Goal: Find specific page/section: Find specific page/section

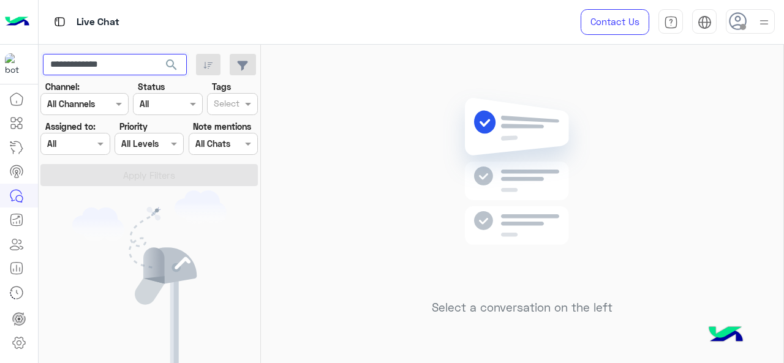
click at [118, 57] on input "**********" at bounding box center [115, 65] width 144 height 22
click at [119, 57] on input "**********" at bounding box center [115, 65] width 144 height 22
type input "*"
click at [72, 227] on img at bounding box center [149, 279] width 154 height 179
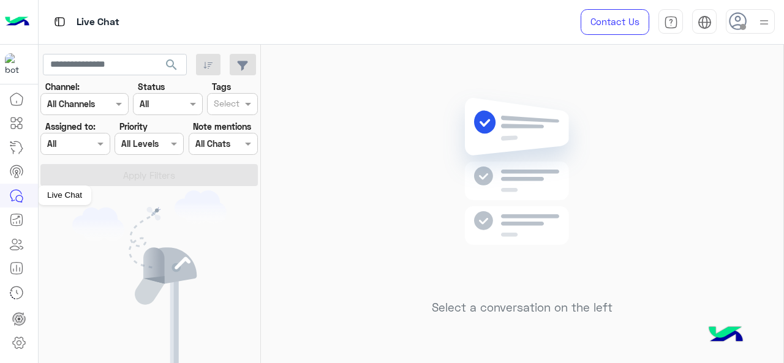
click at [18, 200] on icon at bounding box center [16, 196] width 15 height 15
click at [175, 68] on span "search" at bounding box center [171, 65] width 15 height 15
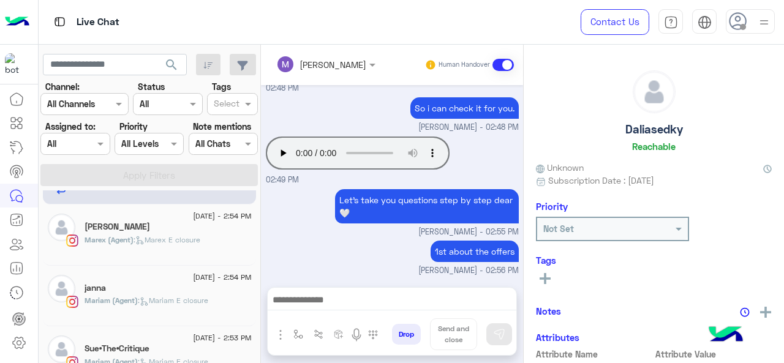
scroll to position [50, 0]
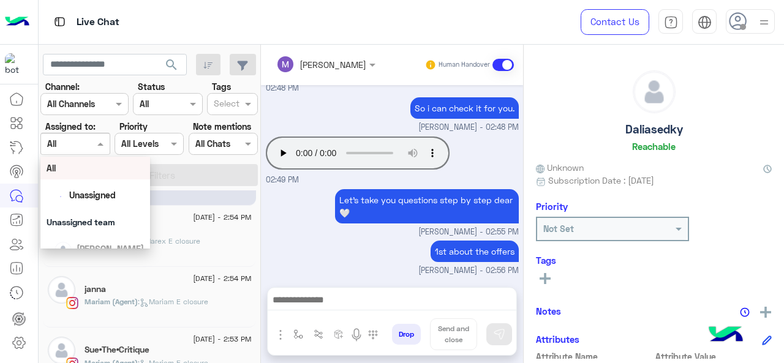
click at [97, 153] on div "Assigned on All" at bounding box center [74, 144] width 69 height 22
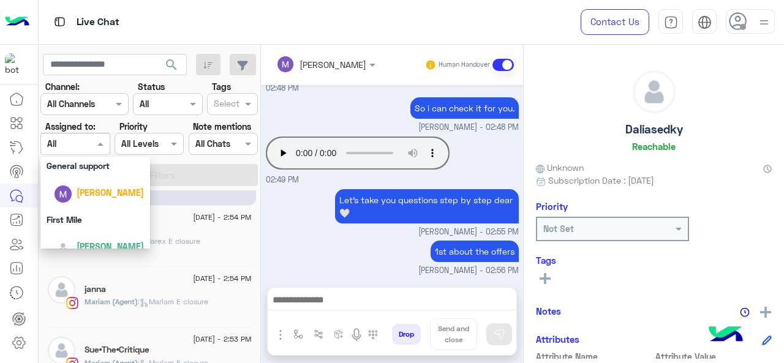
scroll to position [271, 0]
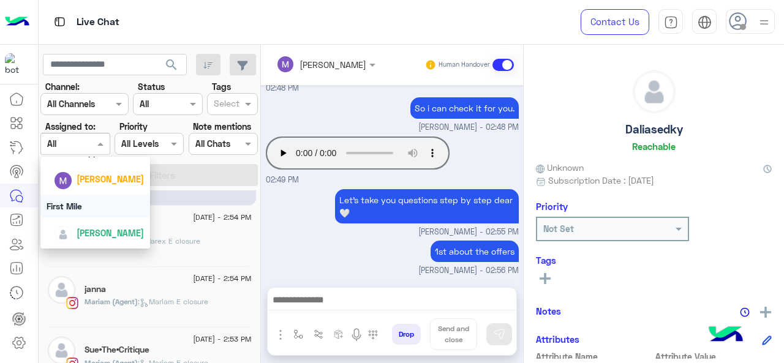
click at [94, 209] on div "First Mile" at bounding box center [95, 206] width 110 height 23
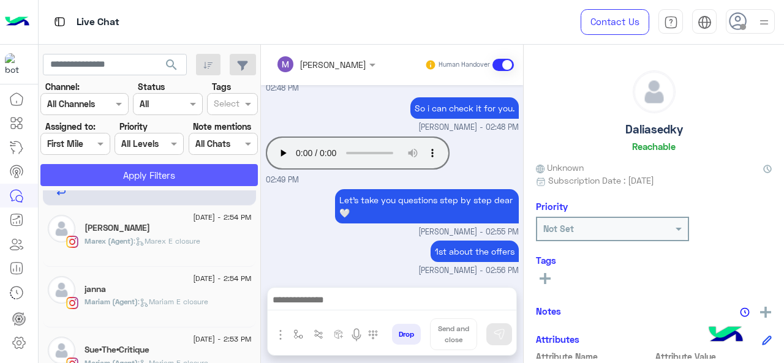
click at [103, 177] on button "Apply Filters" at bounding box center [148, 175] width 217 height 22
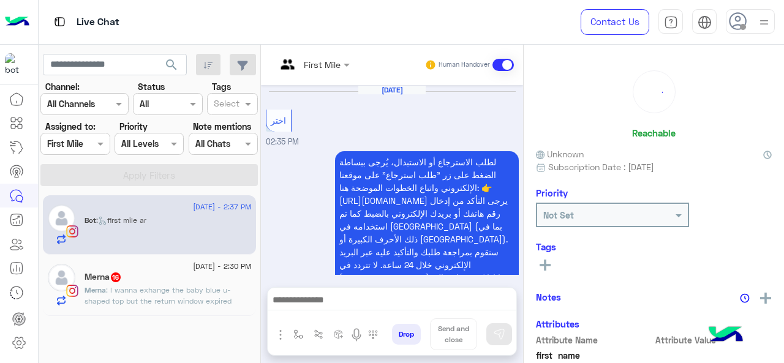
scroll to position [559, 0]
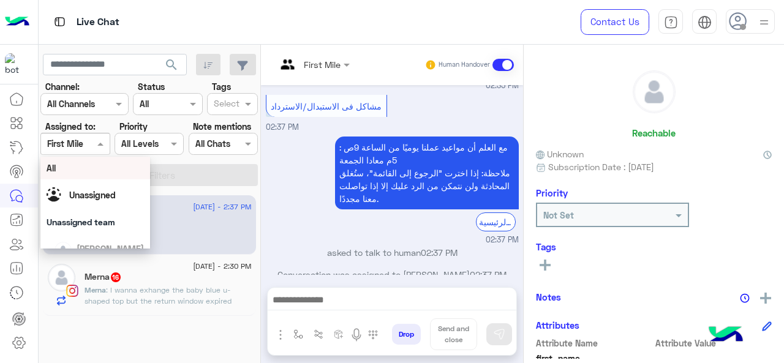
click at [102, 146] on span at bounding box center [101, 143] width 15 height 13
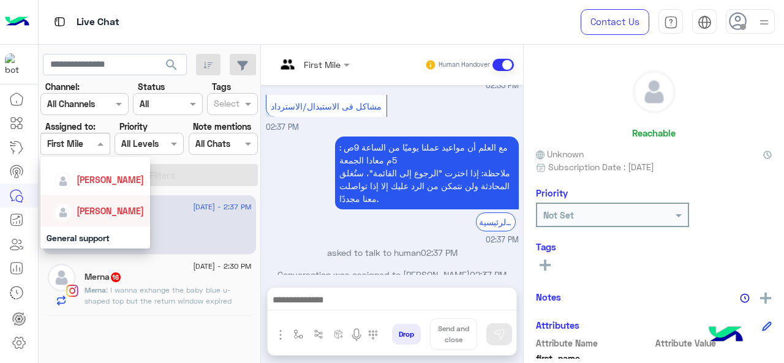
scroll to position [271, 0]
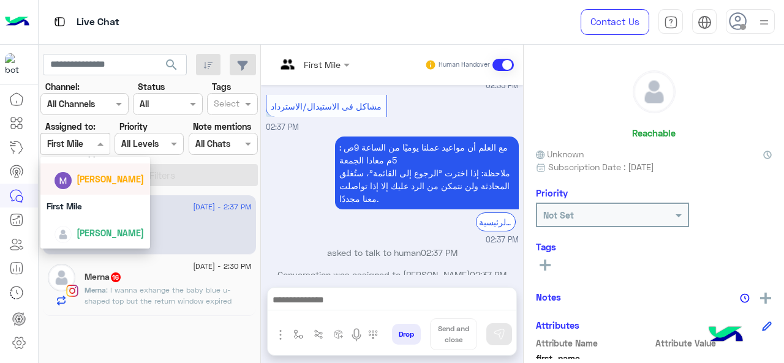
click at [91, 185] on div "Marex George" at bounding box center [110, 179] width 67 height 13
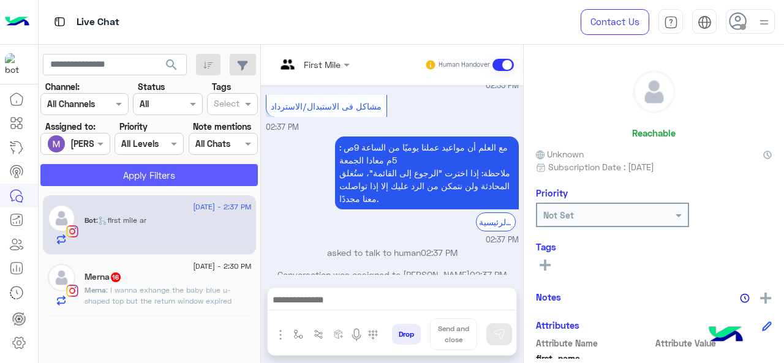
click at [100, 178] on button "Apply Filters" at bounding box center [148, 175] width 217 height 22
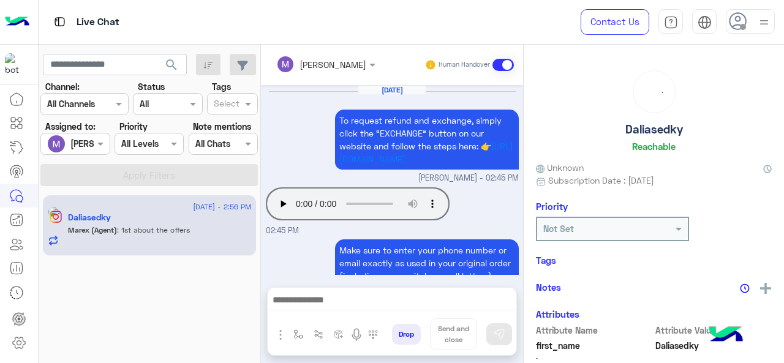
scroll to position [404, 0]
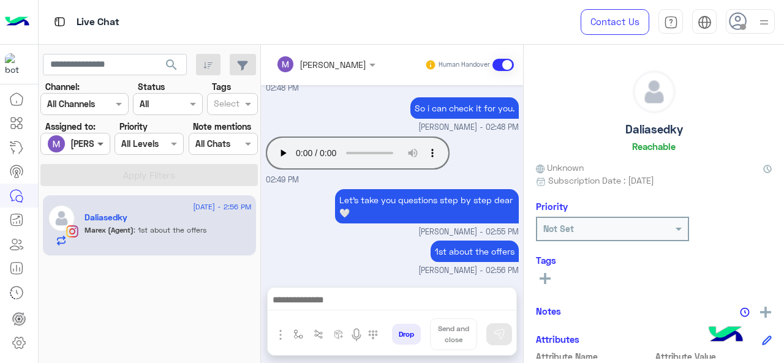
click at [98, 148] on span at bounding box center [101, 143] width 15 height 13
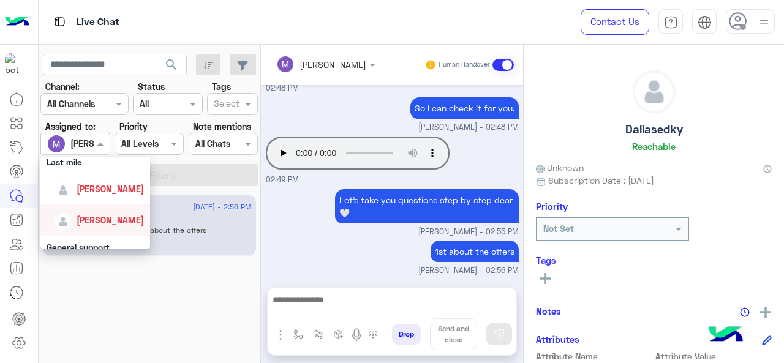
scroll to position [178, 0]
click at [85, 171] on div "Last mile" at bounding box center [95, 160] width 110 height 23
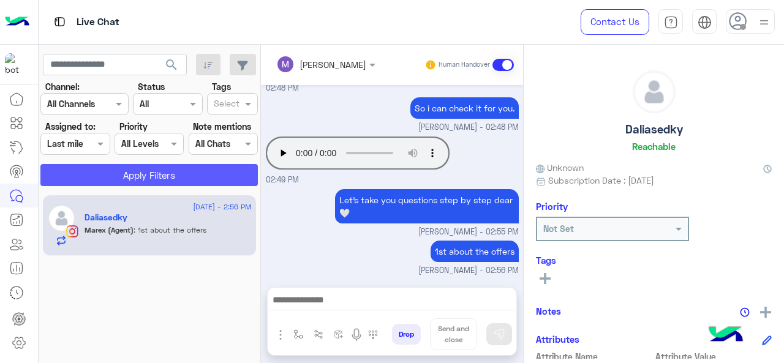
click at [113, 178] on button "Apply Filters" at bounding box center [148, 175] width 217 height 22
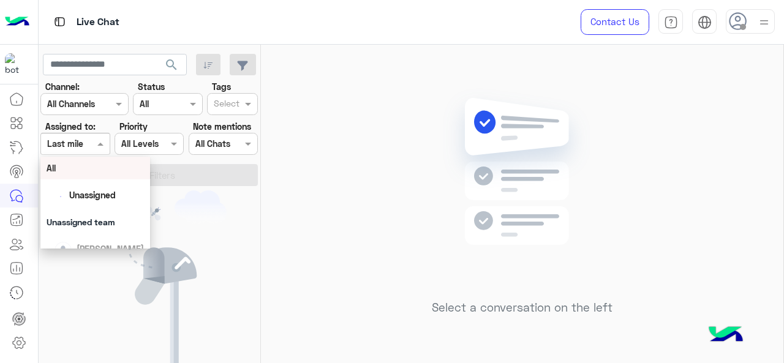
click at [99, 148] on span at bounding box center [101, 143] width 15 height 13
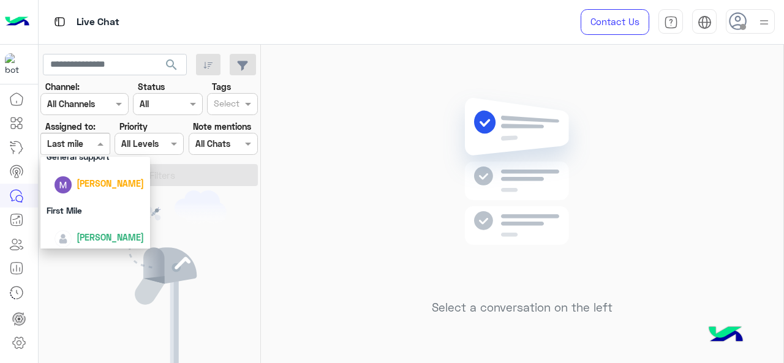
scroll to position [271, 0]
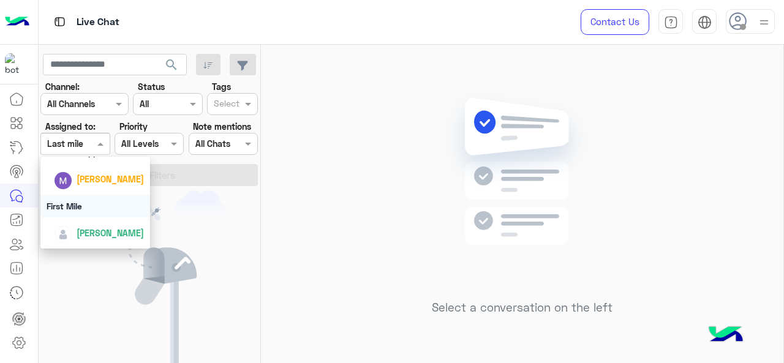
click at [93, 206] on div "First Mile" at bounding box center [95, 206] width 110 height 23
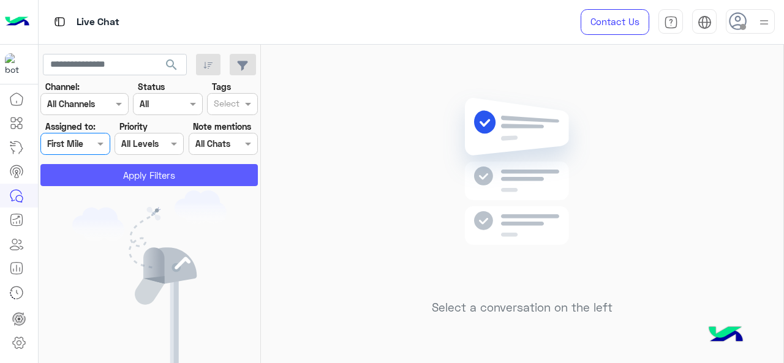
click at [113, 184] on button "Apply Filters" at bounding box center [148, 175] width 217 height 22
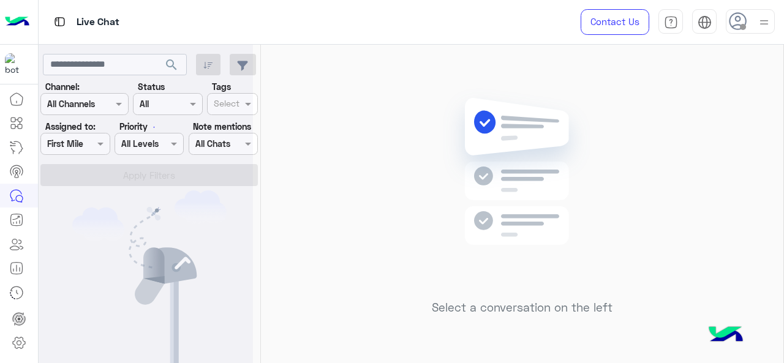
click at [99, 146] on div at bounding box center [146, 186] width 214 height 363
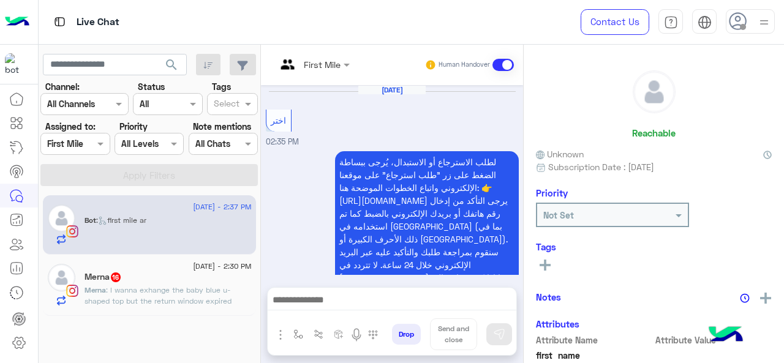
scroll to position [559, 0]
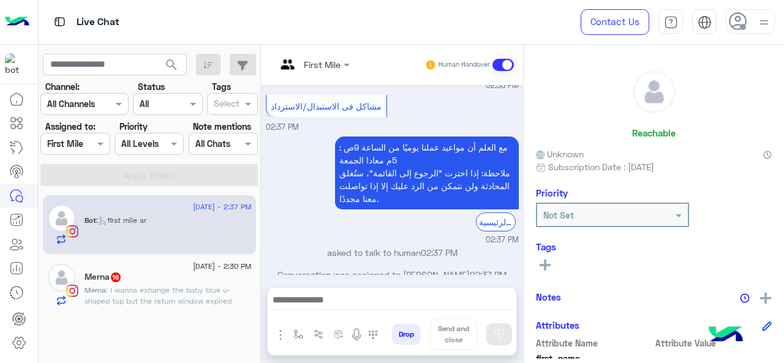
click at [85, 141] on div at bounding box center [75, 144] width 68 height 14
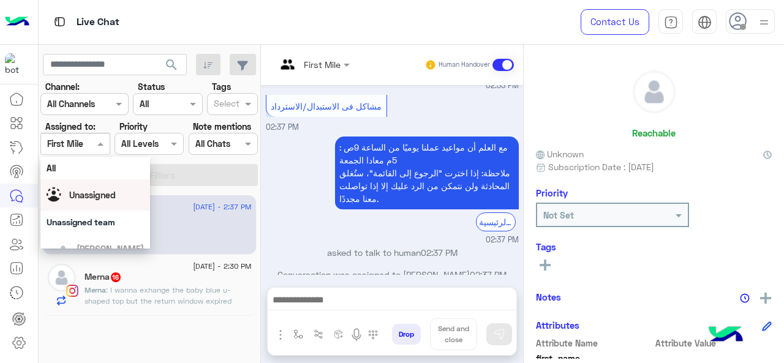
click at [89, 194] on span "Unassigned" at bounding box center [92, 195] width 47 height 10
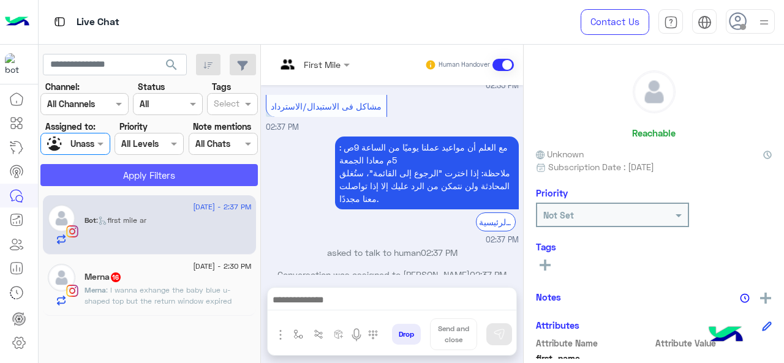
click at [97, 180] on button "Apply Filters" at bounding box center [148, 175] width 217 height 22
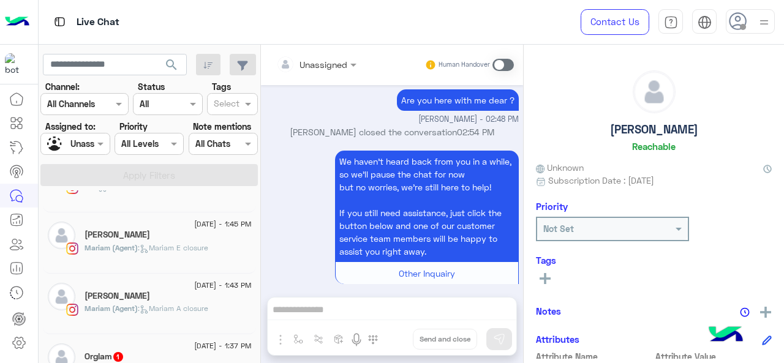
scroll to position [272, 0]
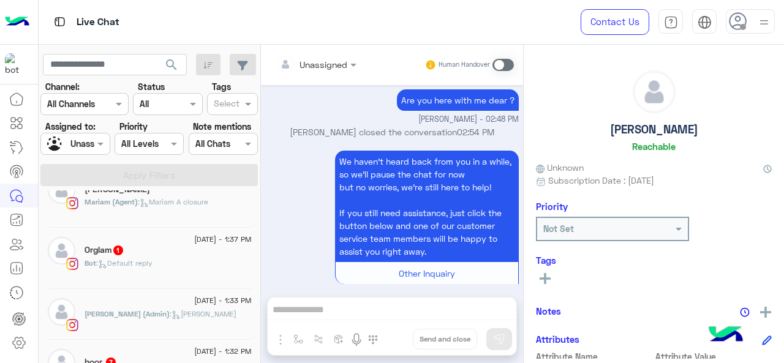
click at [142, 249] on div "Orglam 1" at bounding box center [168, 251] width 167 height 13
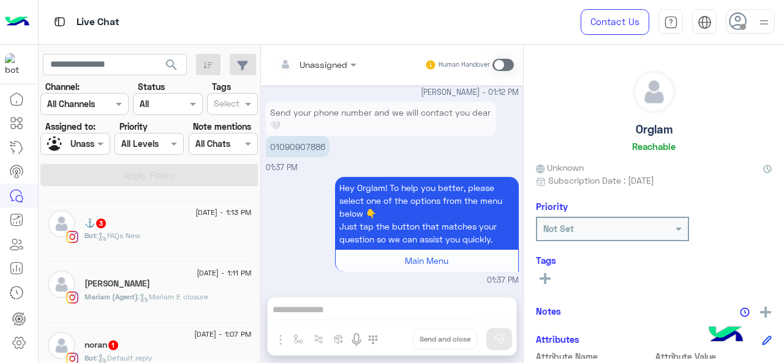
scroll to position [595, 0]
click at [151, 235] on div "Bot : FAQs New" at bounding box center [168, 239] width 167 height 21
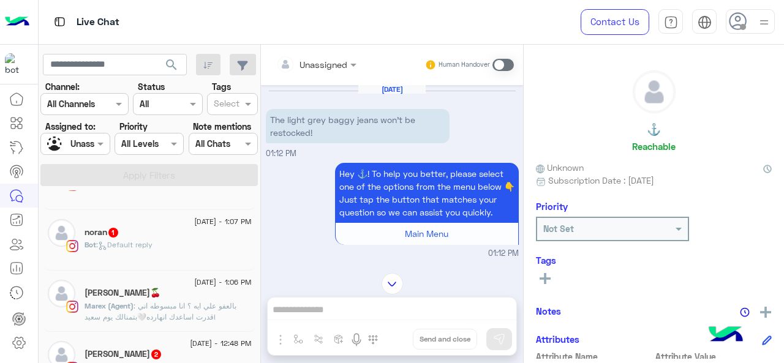
scroll to position [786, 0]
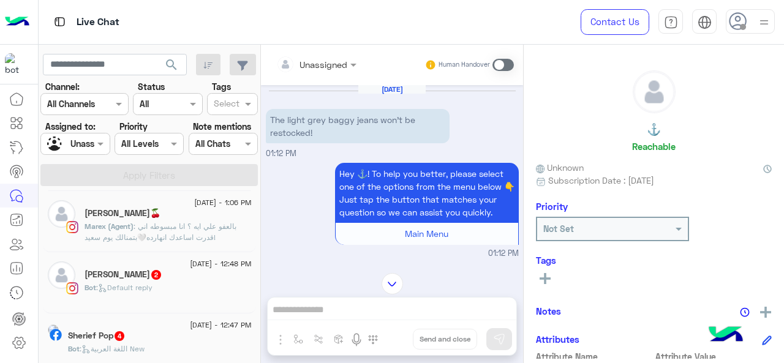
click at [157, 290] on div "Bot : Default reply" at bounding box center [168, 292] width 167 height 21
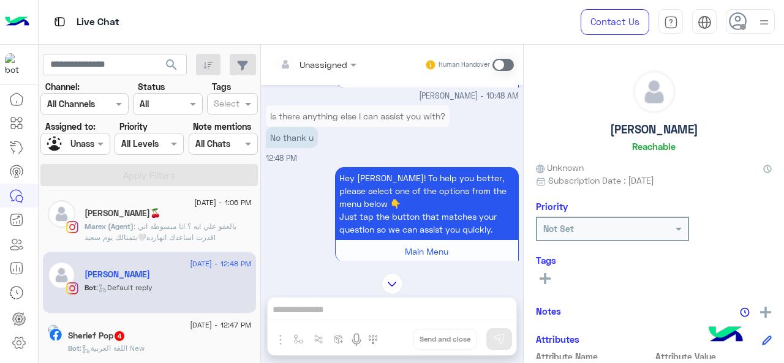
scroll to position [862, 0]
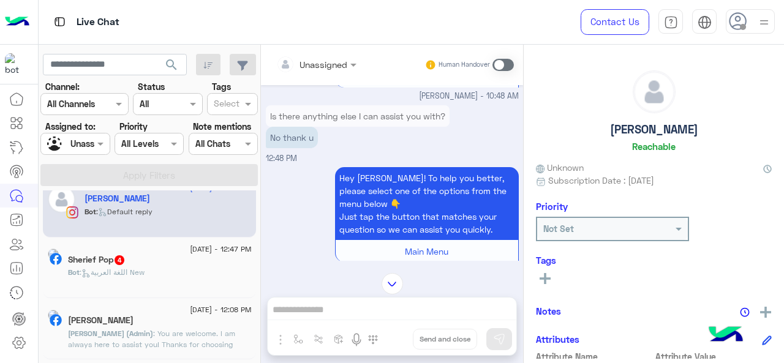
click at [156, 280] on div "Bot : اللغة العربية New" at bounding box center [160, 277] width 184 height 21
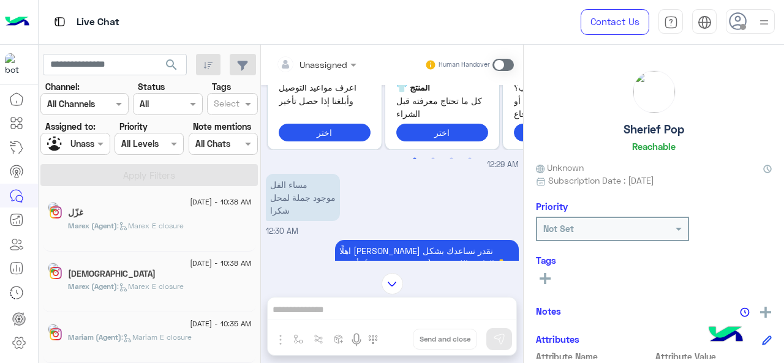
scroll to position [6, 0]
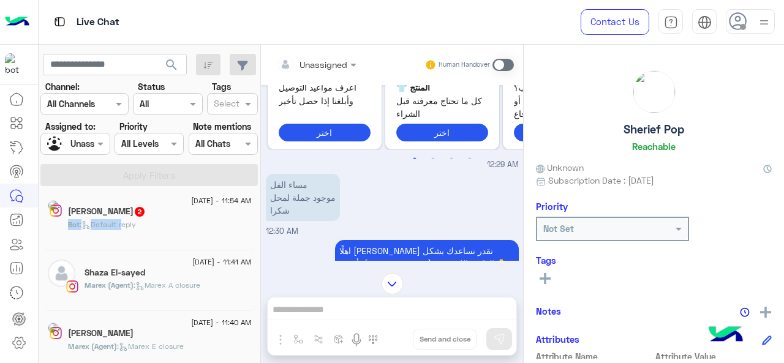
click at [137, 220] on div "19 August - 11:54 AM Aya Almasry 2 Bot : Default reply" at bounding box center [160, 219] width 184 height 42
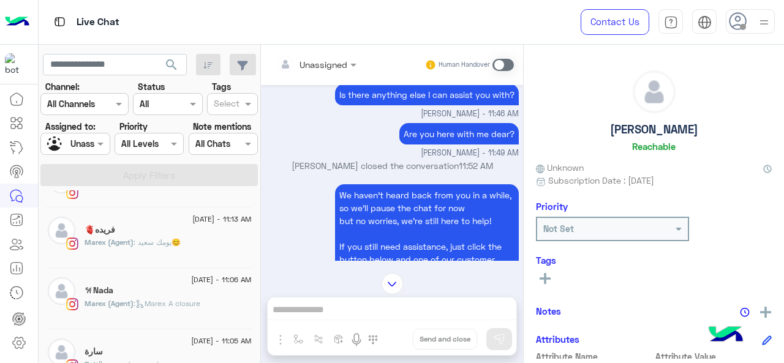
scroll to position [483, 0]
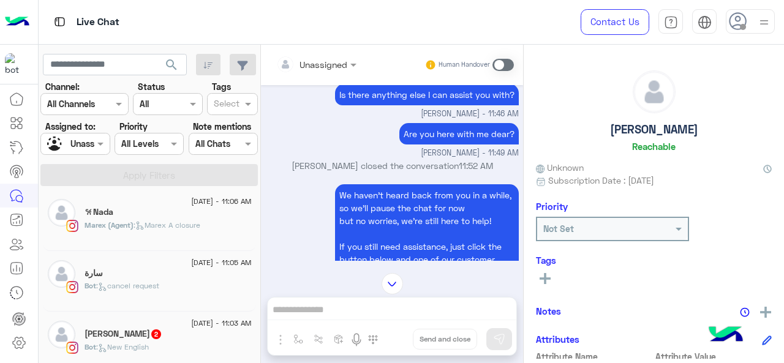
click at [138, 284] on span ": cancel request" at bounding box center [127, 285] width 63 height 9
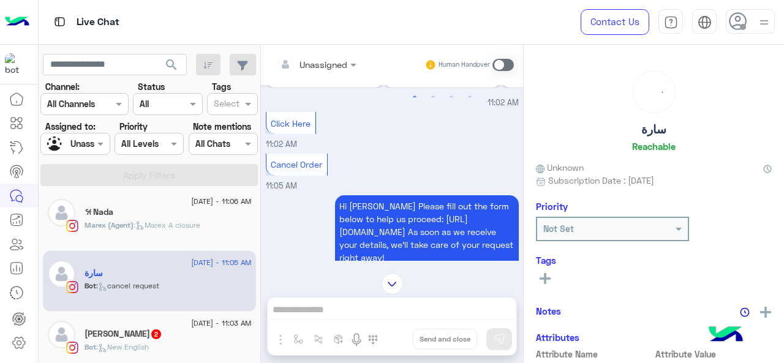
scroll to position [548, 0]
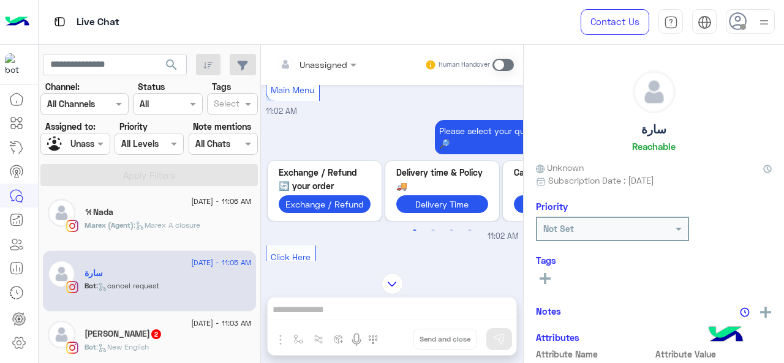
click at [132, 322] on div "19 August - 11:03 AM" at bounding box center [168, 325] width 167 height 8
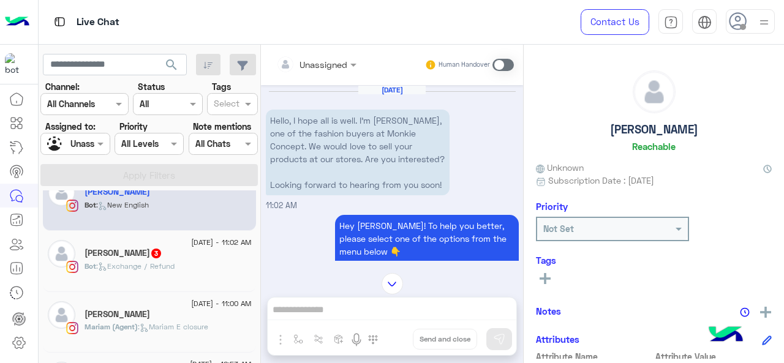
scroll to position [625, 0]
click at [140, 256] on div "𝐉𝐞𝐬𝐬𝐢𝐜𝐚 3" at bounding box center [168, 254] width 167 height 13
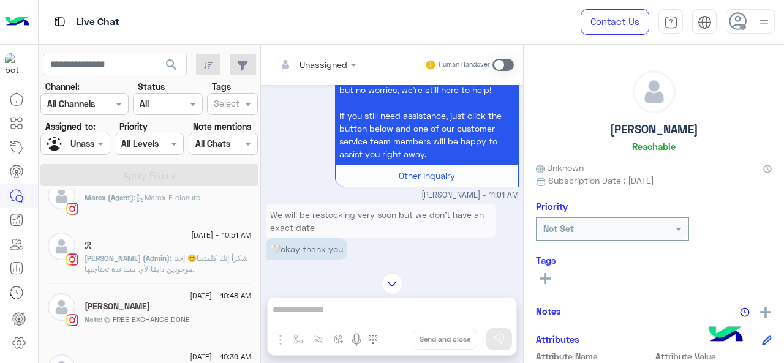
scroll to position [877, 0]
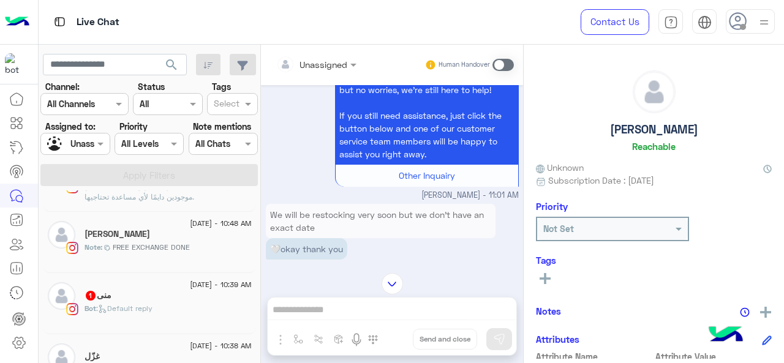
click at [155, 276] on div "19 August - 10:39 AM منى 1 Bot : Default reply" at bounding box center [149, 303] width 213 height 61
click at [160, 253] on div "Note : FREE EXCHANGE DONE" at bounding box center [168, 252] width 167 height 21
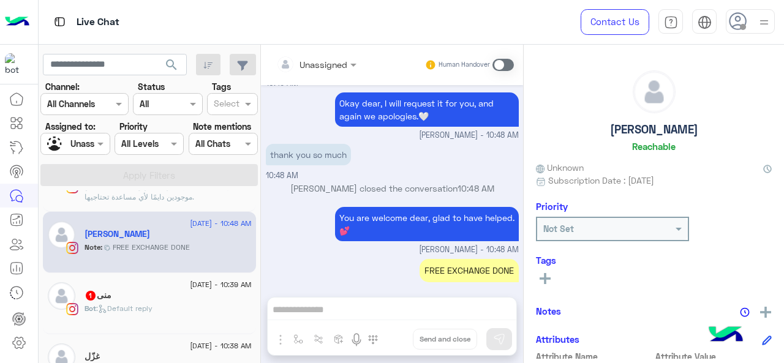
scroll to position [895, 0]
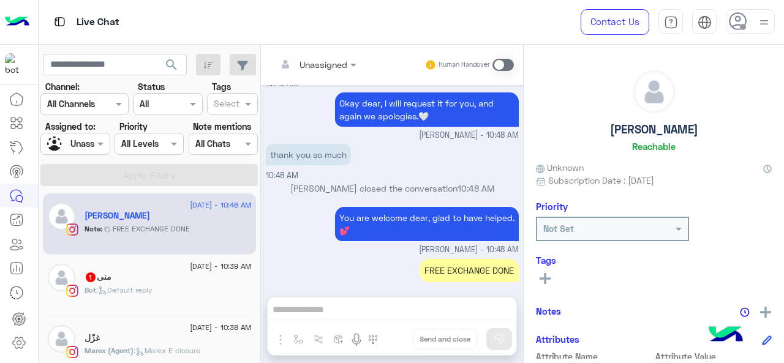
click at [136, 287] on span ": Default reply" at bounding box center [124, 289] width 56 height 9
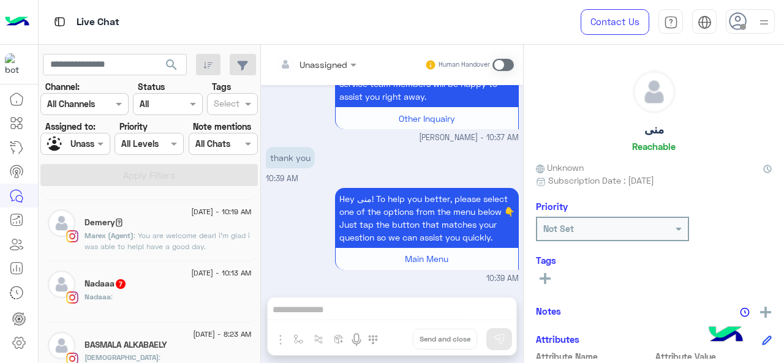
scroll to position [321, 0]
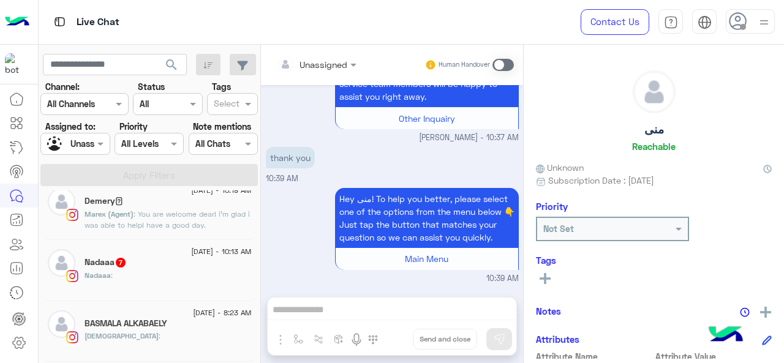
click at [137, 263] on div "Nadaaa 7" at bounding box center [168, 263] width 167 height 13
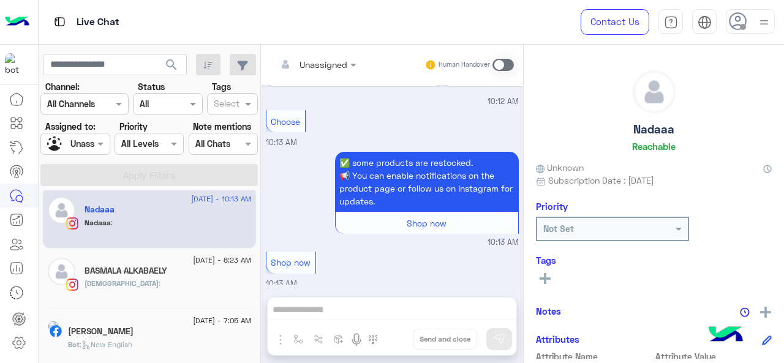
scroll to position [375, 0]
click at [153, 280] on div "BASMALA :" at bounding box center [168, 287] width 167 height 21
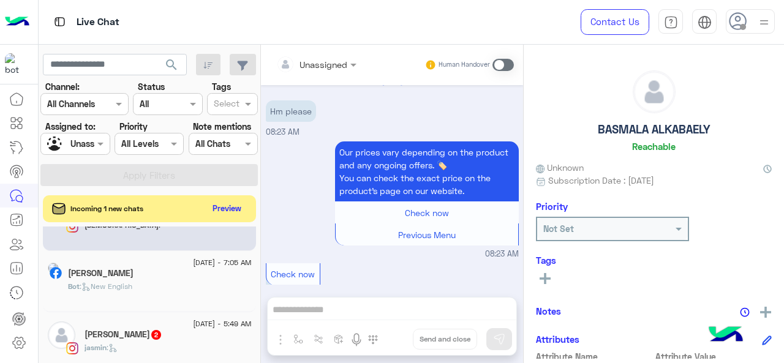
scroll to position [472, 0]
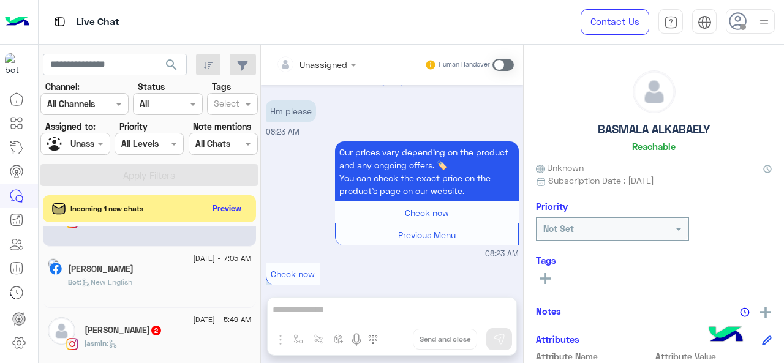
click at [145, 265] on div "Habiba Wael" at bounding box center [160, 270] width 184 height 13
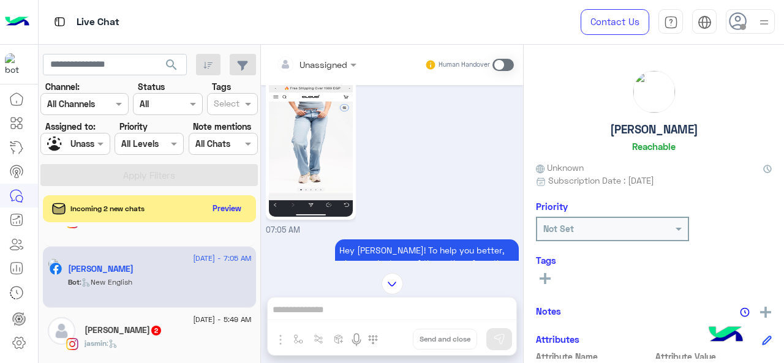
scroll to position [219, 0]
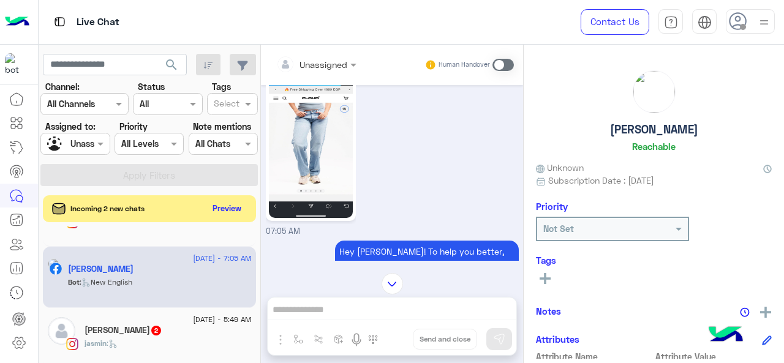
click at [177, 325] on div "jasmin khaled 2" at bounding box center [168, 331] width 167 height 13
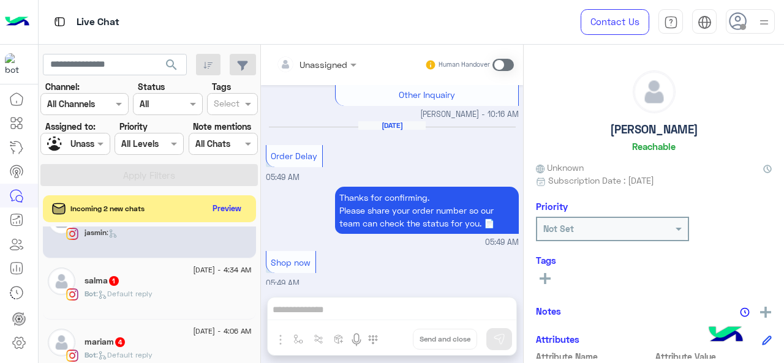
scroll to position [587, 0]
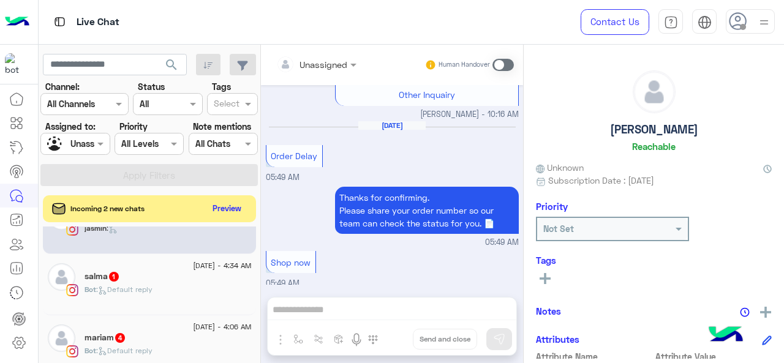
click at [119, 288] on span ": Default reply" at bounding box center [124, 289] width 56 height 9
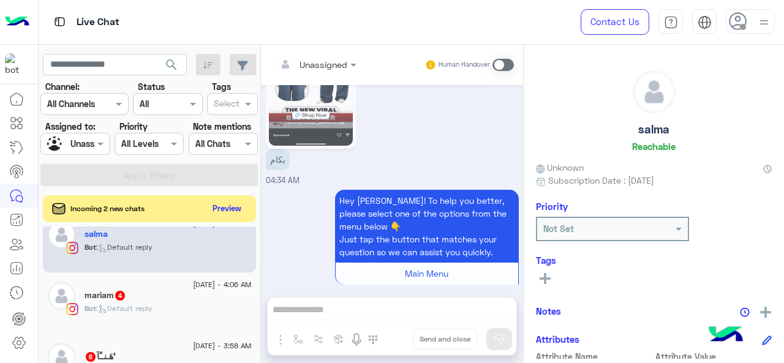
scroll to position [630, 0]
click at [135, 303] on span ": Default reply" at bounding box center [124, 307] width 56 height 9
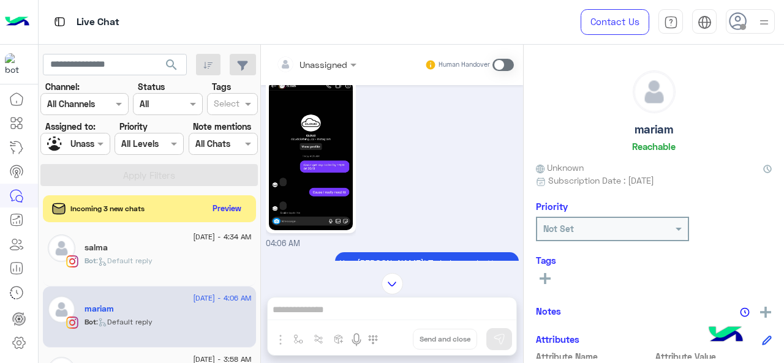
scroll to position [333, 0]
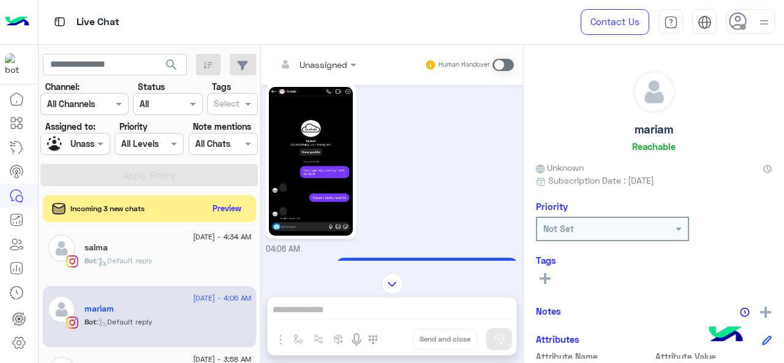
click at [327, 171] on img at bounding box center [311, 161] width 84 height 149
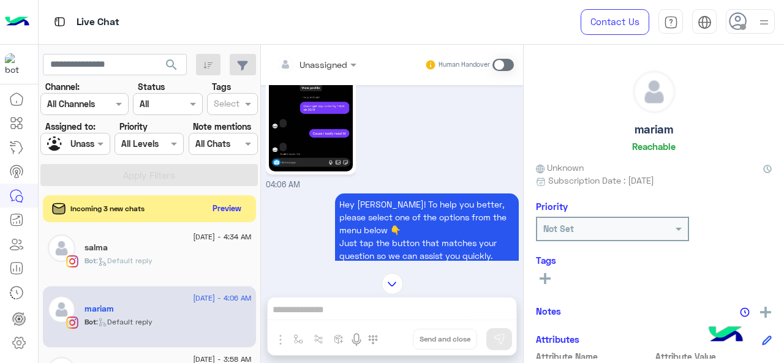
scroll to position [405, 0]
